Goal: Task Accomplishment & Management: Manage account settings

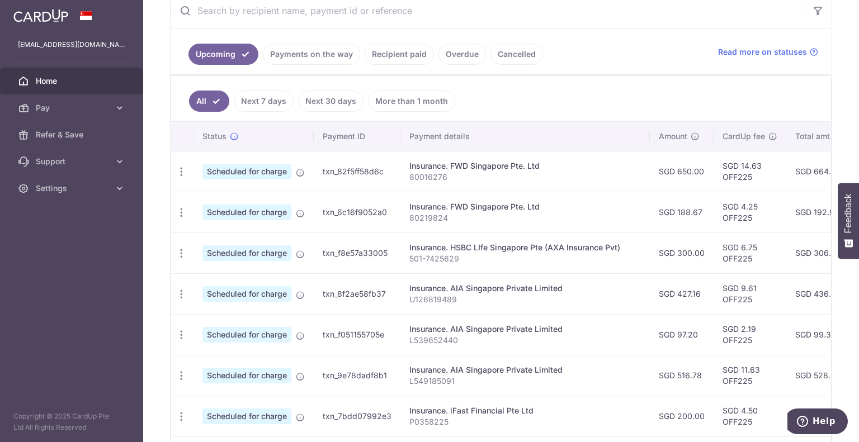
scroll to position [280, 0]
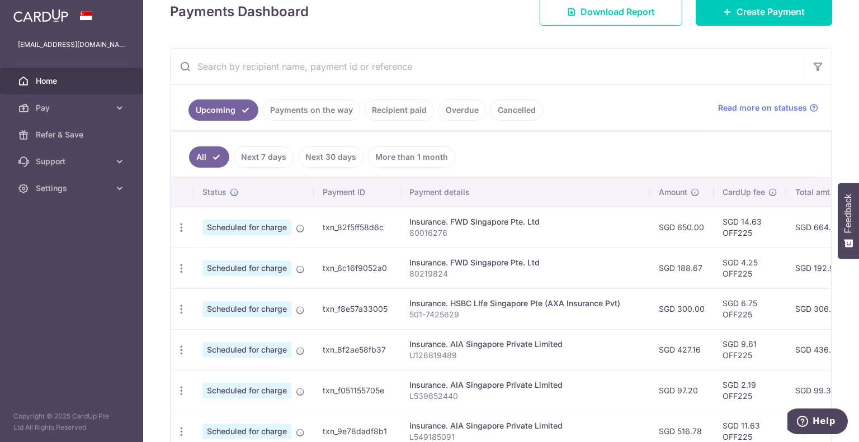
click at [332, 107] on link "Payments on the way" at bounding box center [311, 110] width 97 height 21
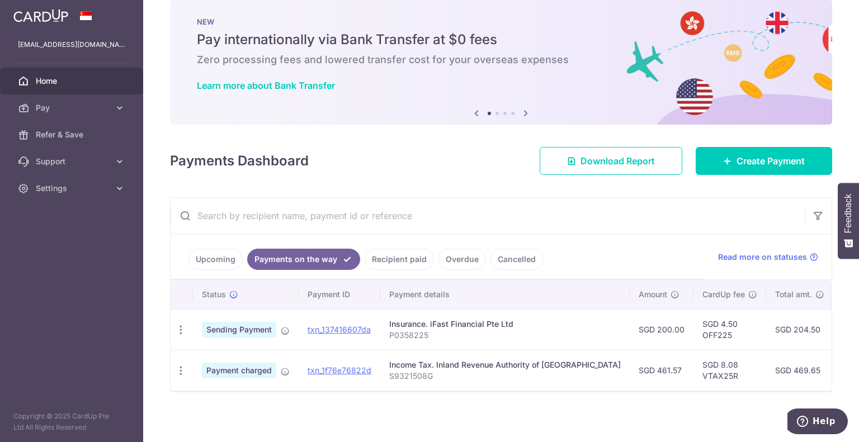
scroll to position [25, 0]
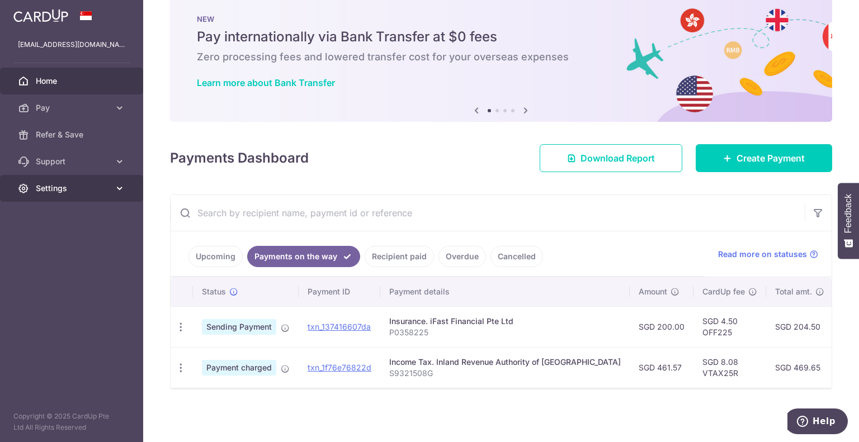
click at [98, 185] on span "Settings" at bounding box center [73, 188] width 74 height 11
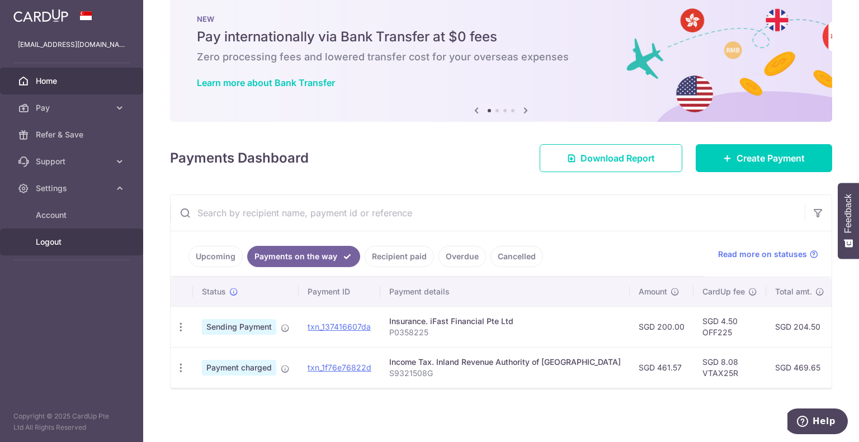
click at [110, 244] on link "Logout" at bounding box center [71, 242] width 143 height 27
